Goal: Task Accomplishment & Management: Use online tool/utility

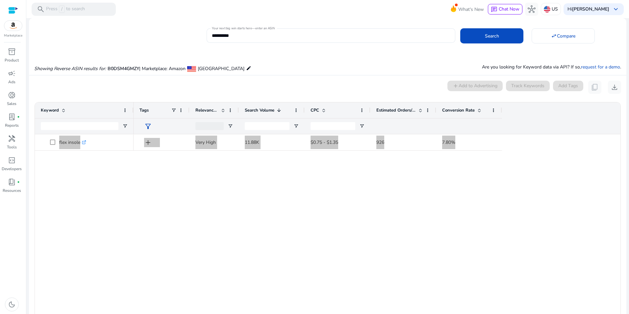
scroll to position [613, 0]
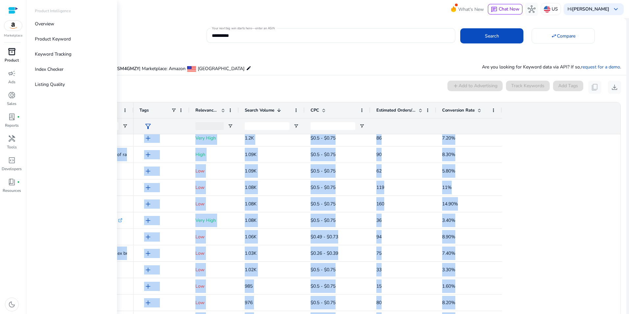
click at [13, 56] on span "inventory_2" at bounding box center [12, 52] width 8 height 8
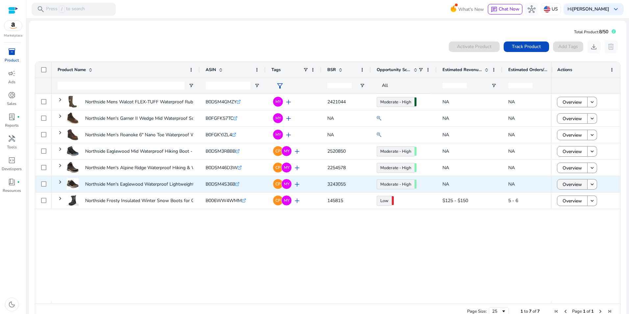
click at [581, 184] on span at bounding box center [573, 184] width 30 height 16
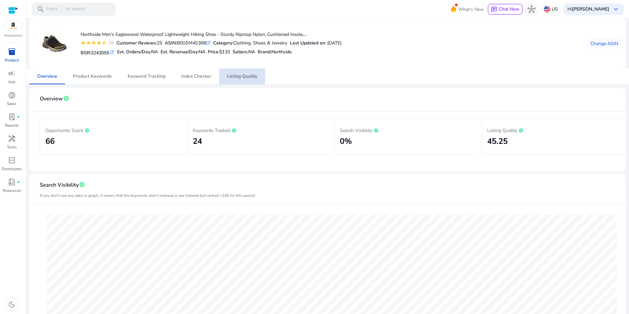
click at [238, 79] on span "Listing Quality" at bounding box center [242, 76] width 30 height 5
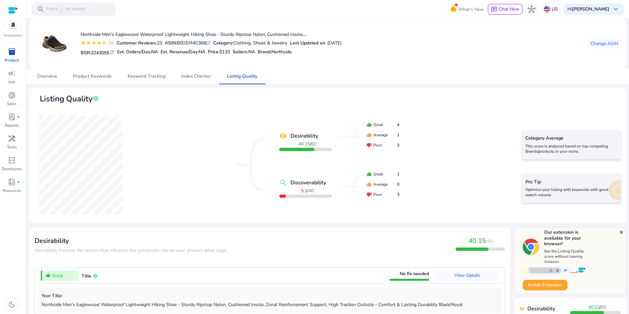
click at [197, 137] on div "remove_red_eye Desirability 40.15 / 60 search Discoverability 5.1 / 40 thumb_up…" at bounding box center [328, 165] width 587 height 107
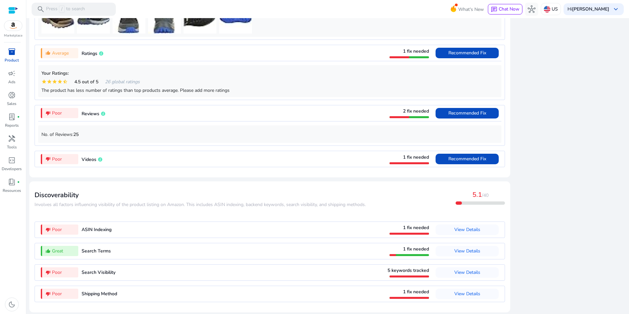
scroll to position [517, 0]
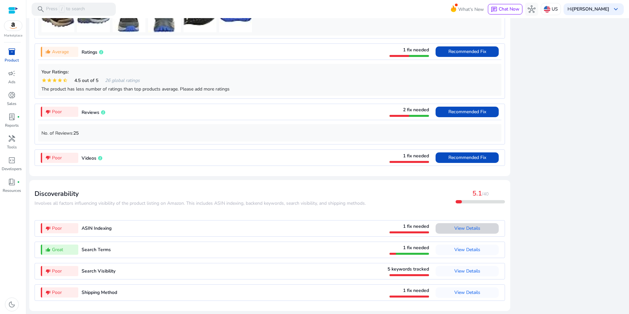
click at [455, 228] on span "View Details" at bounding box center [468, 228] width 26 height 6
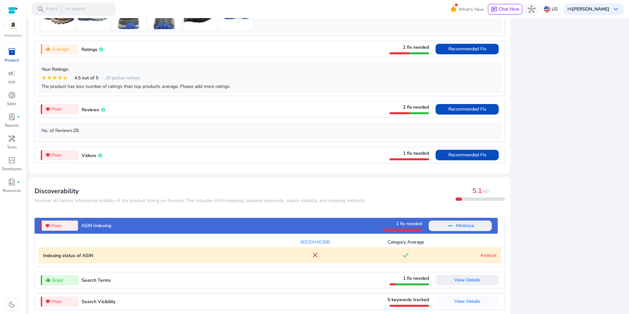
scroll to position [550, 0]
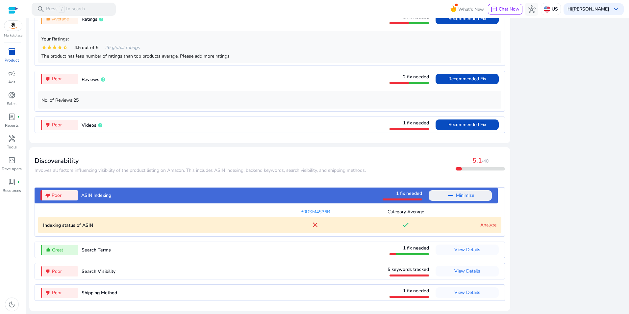
click at [488, 224] on link "Analyze" at bounding box center [489, 225] width 16 height 6
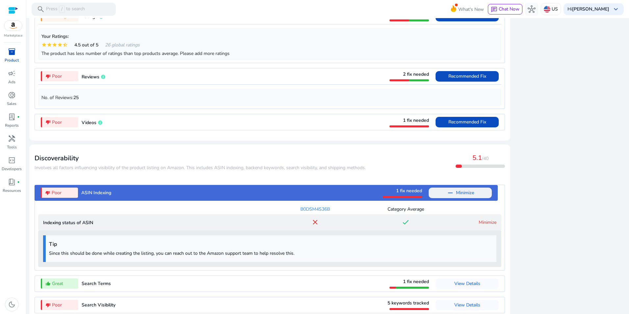
scroll to position [587, 0]
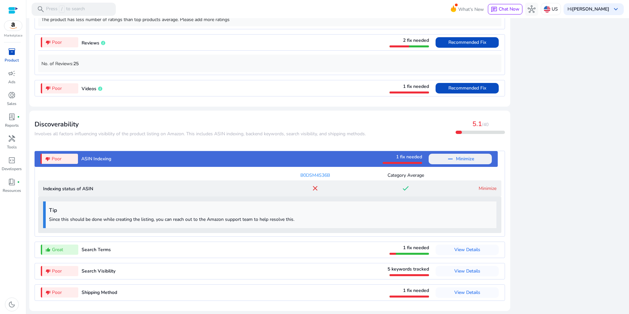
click at [464, 275] on span "View Details" at bounding box center [468, 271] width 26 height 11
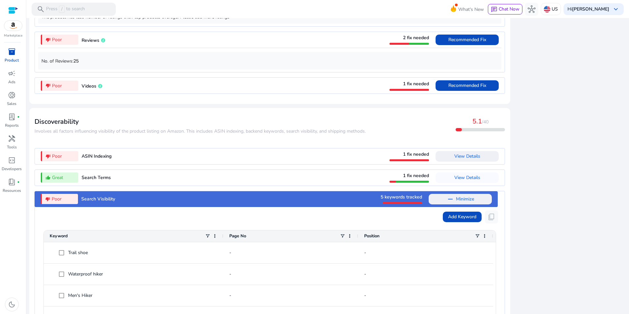
scroll to position [669, 0]
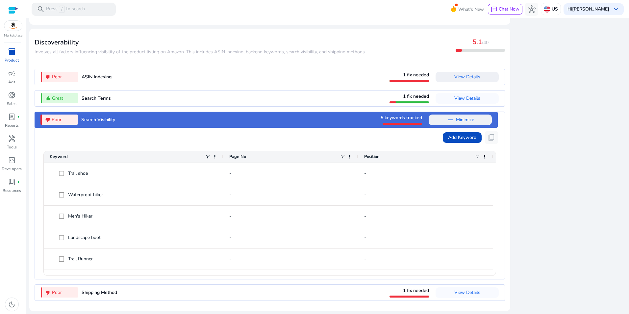
drag, startPoint x: 626, startPoint y: 220, endPoint x: 623, endPoint y: 165, distance: 54.7
click at [623, 165] on mat-sidenav-content "search Press / to search What's New chat Chat Now hub US Hi [PERSON_NAME] keybo…" at bounding box center [327, 157] width 603 height 314
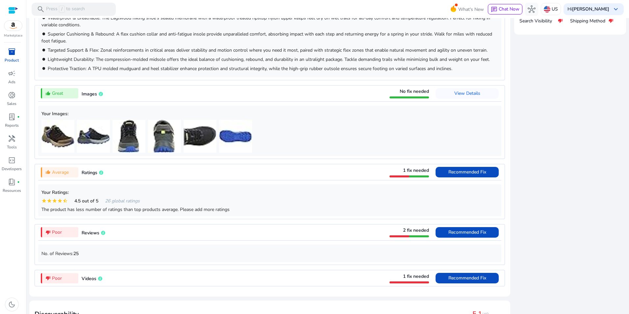
scroll to position [0, 0]
